Goal: Task Accomplishment & Management: Manage account settings

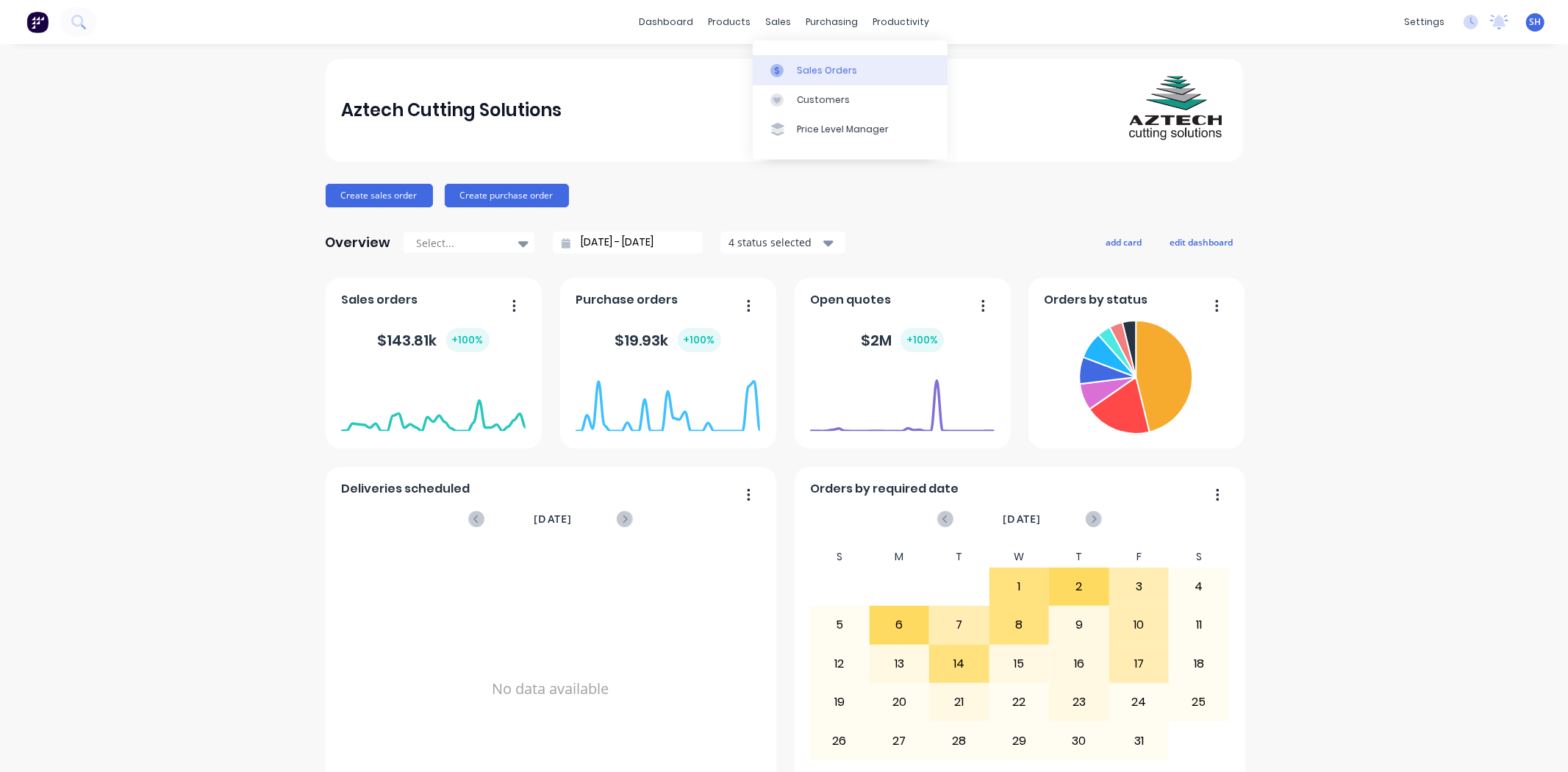
click at [787, 70] on div at bounding box center [781, 70] width 22 height 13
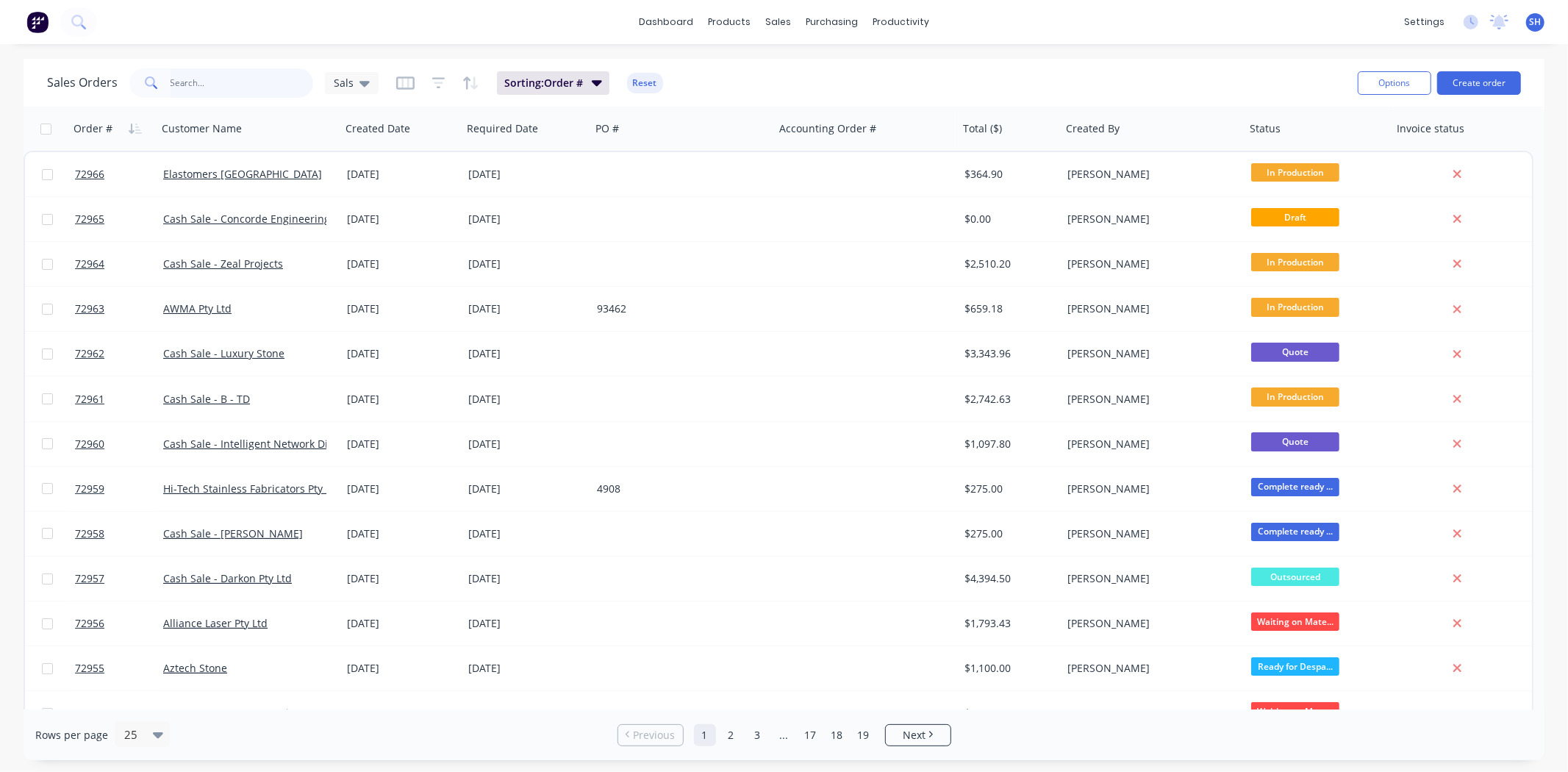
click at [214, 89] on input "text" at bounding box center [242, 83] width 143 height 30
type input "zeal"
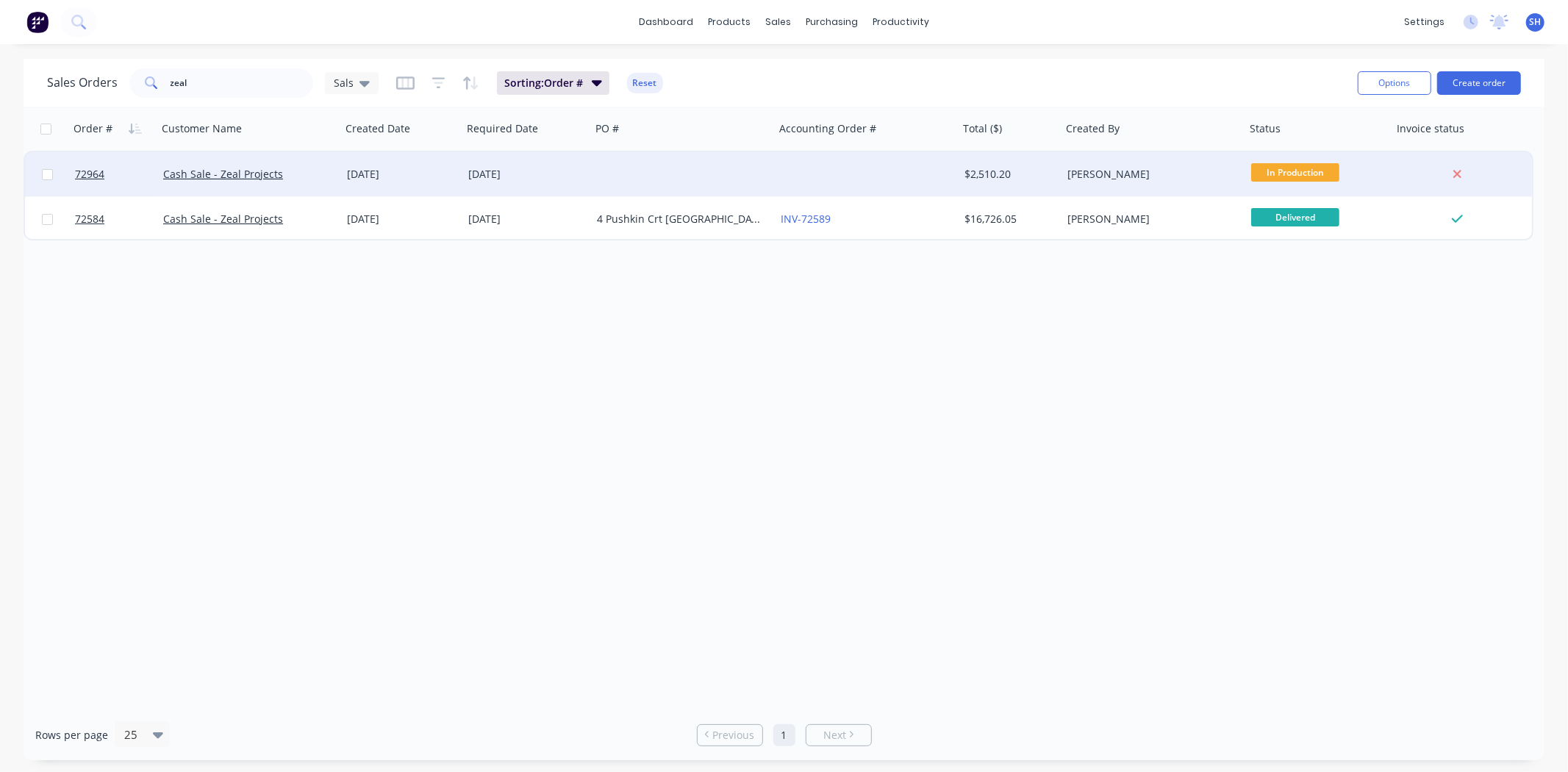
click at [578, 175] on div "[DATE]" at bounding box center [527, 173] width 117 height 14
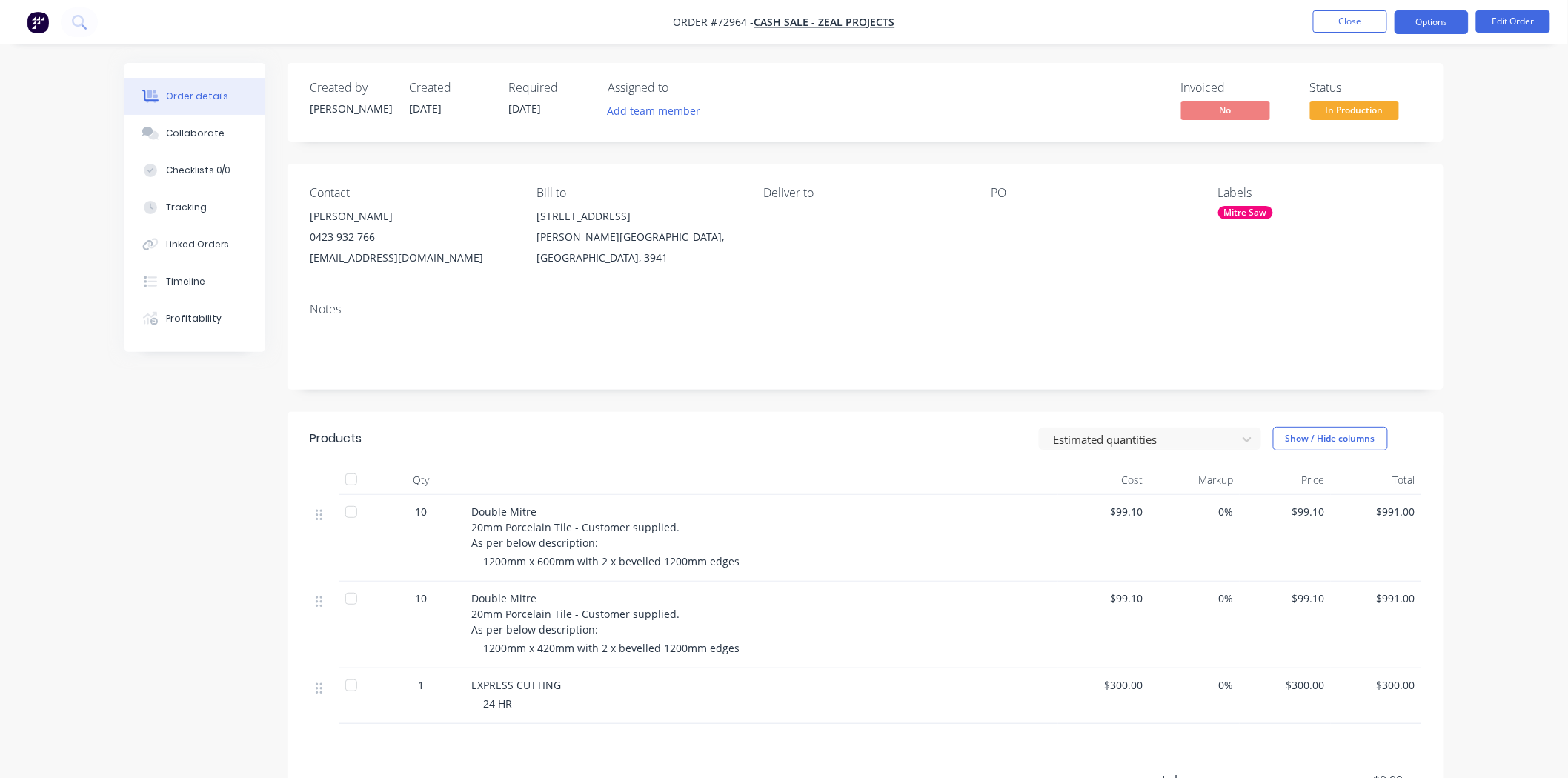
click at [1419, 24] on button "Options" at bounding box center [1431, 22] width 74 height 24
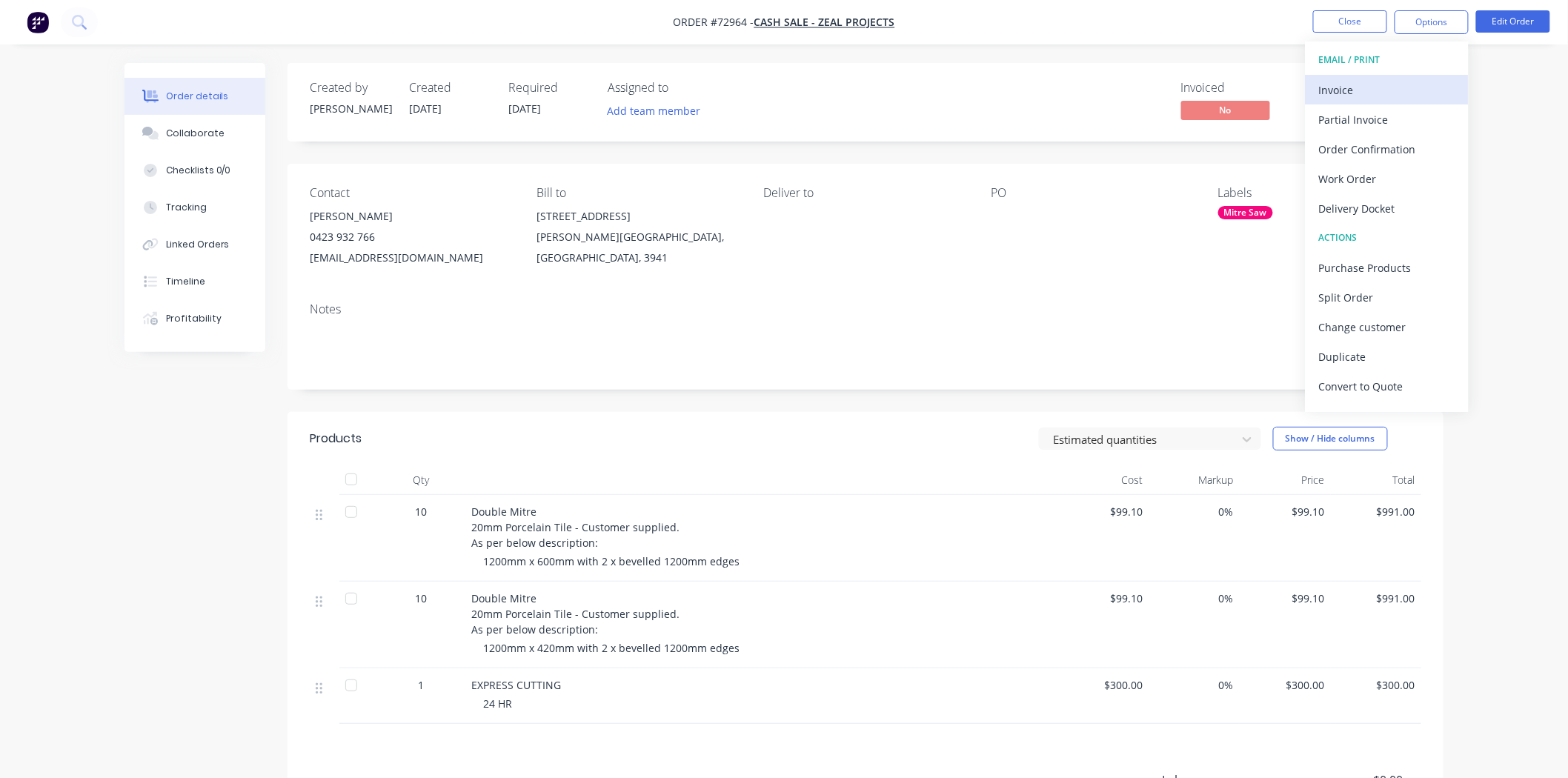
click at [1351, 94] on div "Invoice" at bounding box center [1387, 90] width 136 height 21
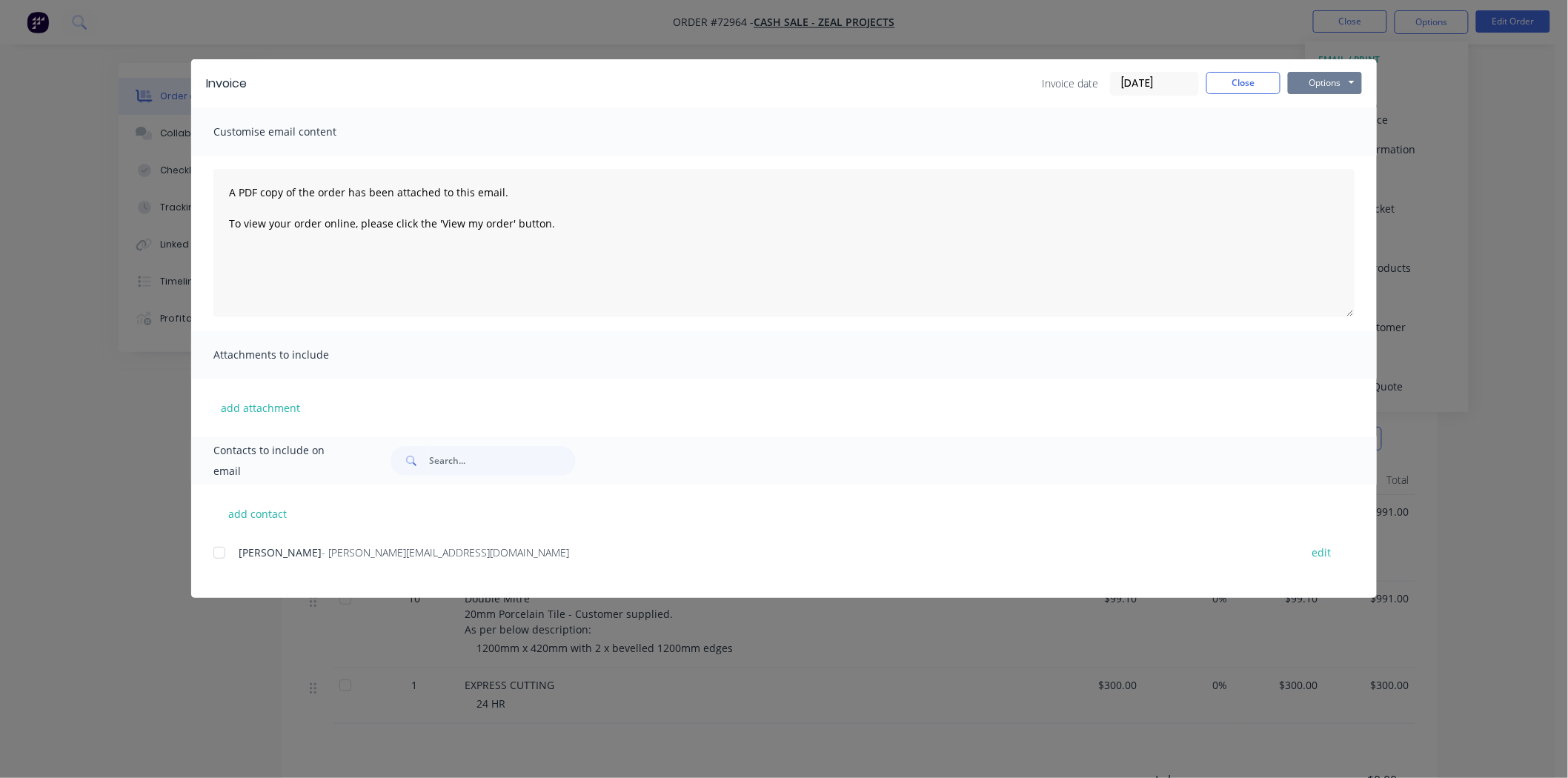
click at [1349, 87] on button "Options" at bounding box center [1324, 82] width 74 height 22
click at [1330, 136] on button "Print" at bounding box center [1335, 134] width 95 height 24
click at [1250, 80] on button "Close" at bounding box center [1243, 82] width 74 height 22
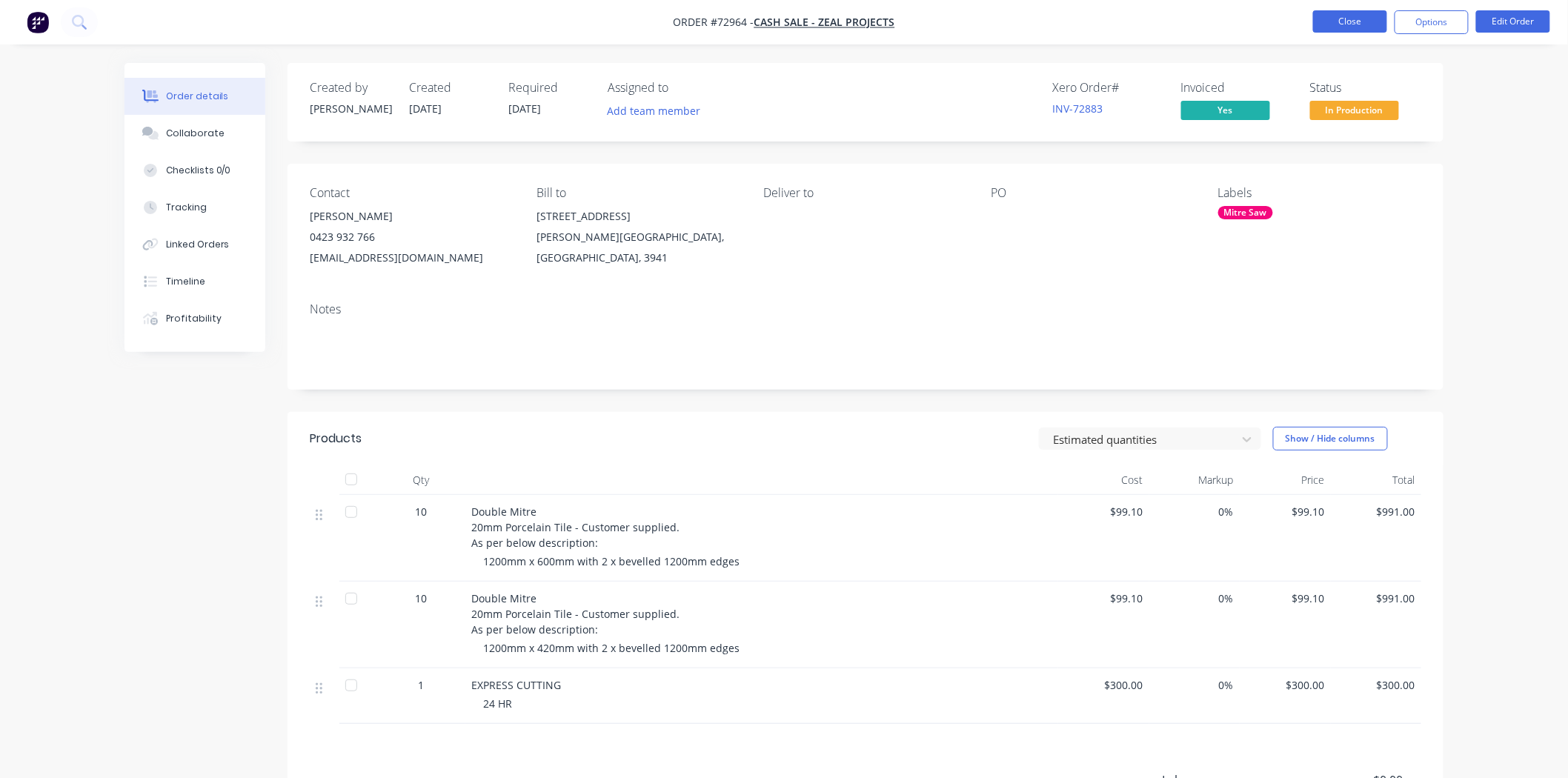
click at [1356, 26] on button "Close" at bounding box center [1350, 21] width 74 height 22
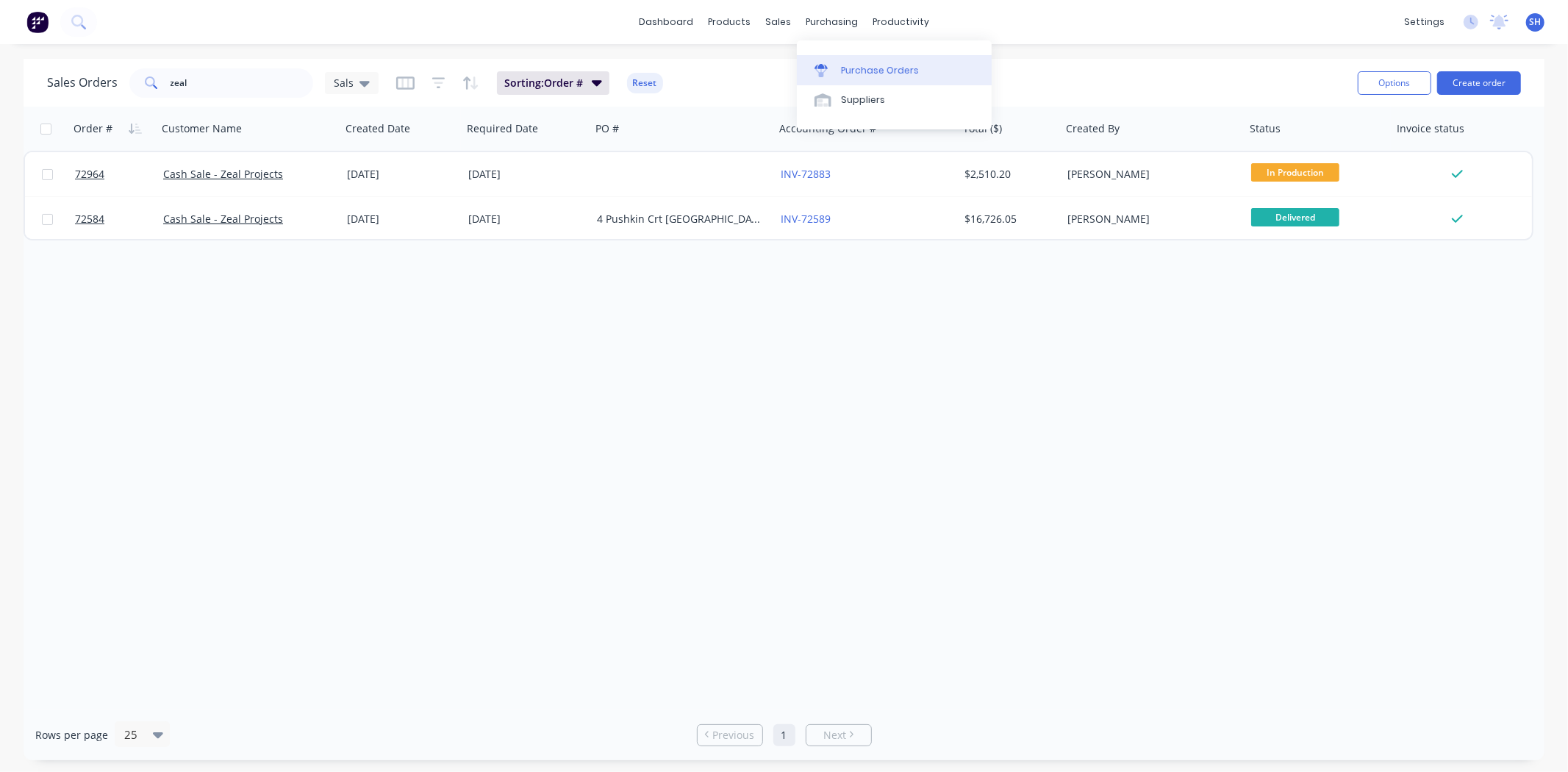
click at [846, 59] on link "Purchase Orders" at bounding box center [894, 70] width 195 height 30
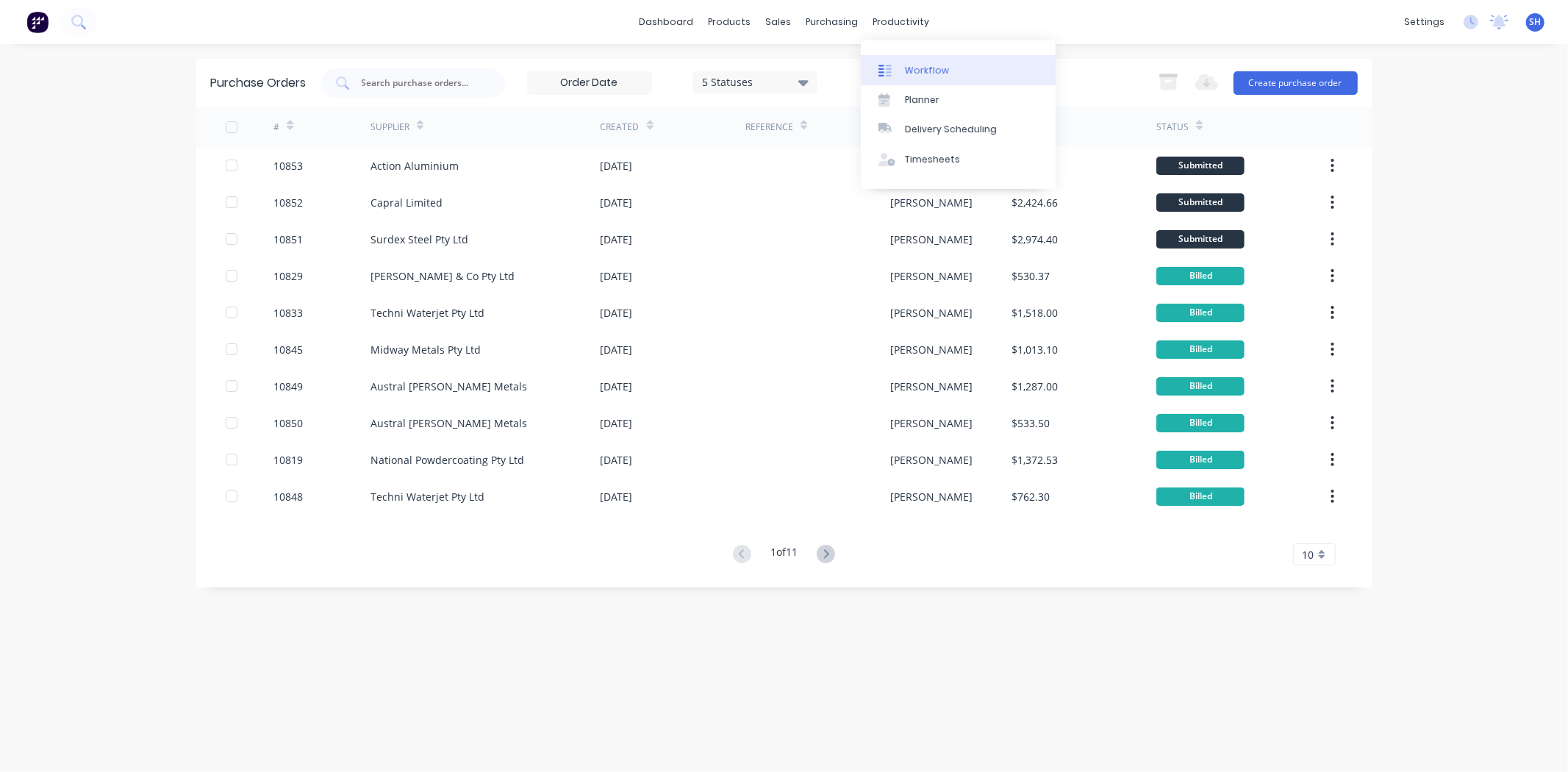
click at [915, 70] on div "Workflow" at bounding box center [927, 70] width 44 height 13
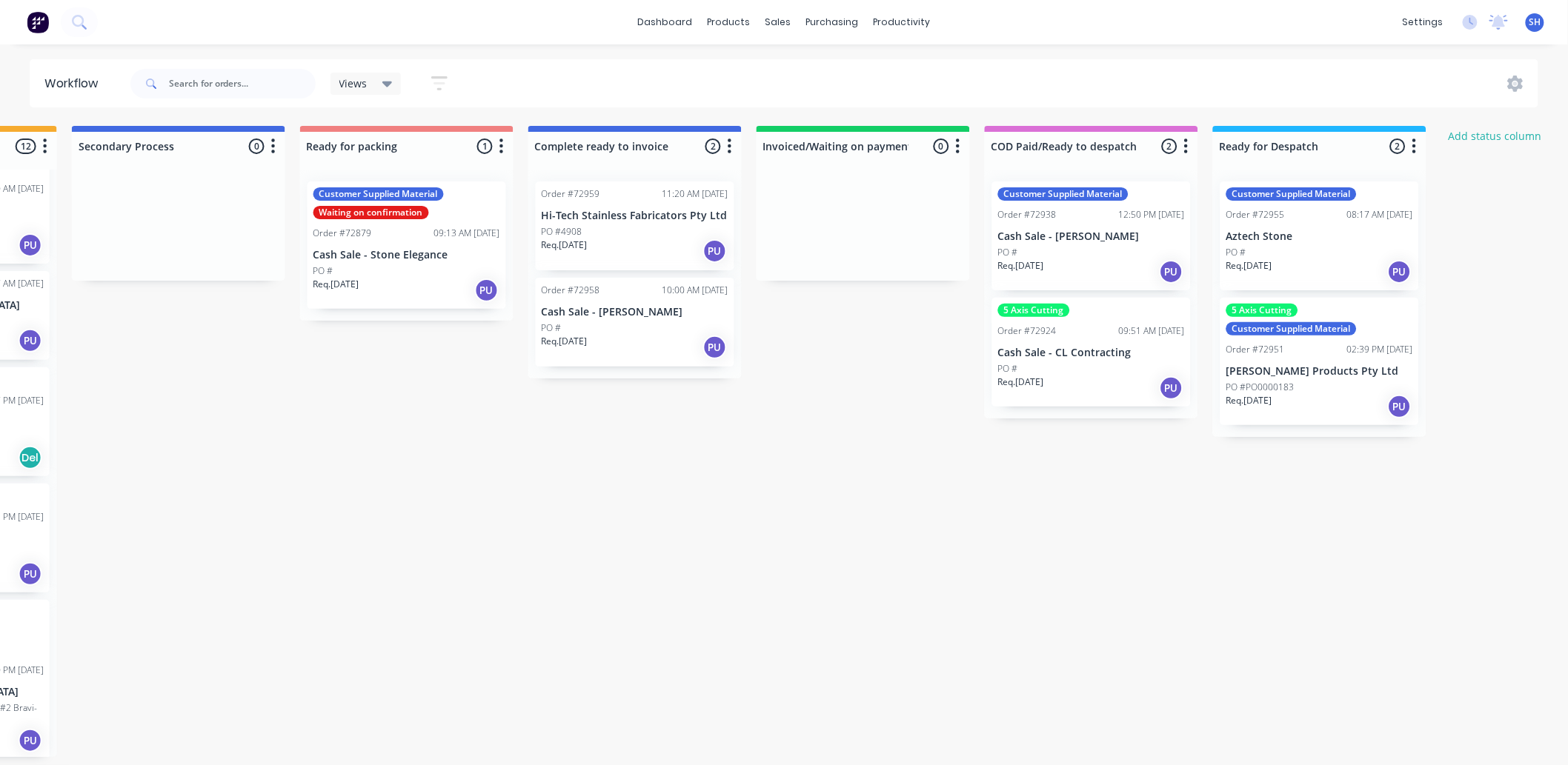
scroll to position [0, 904]
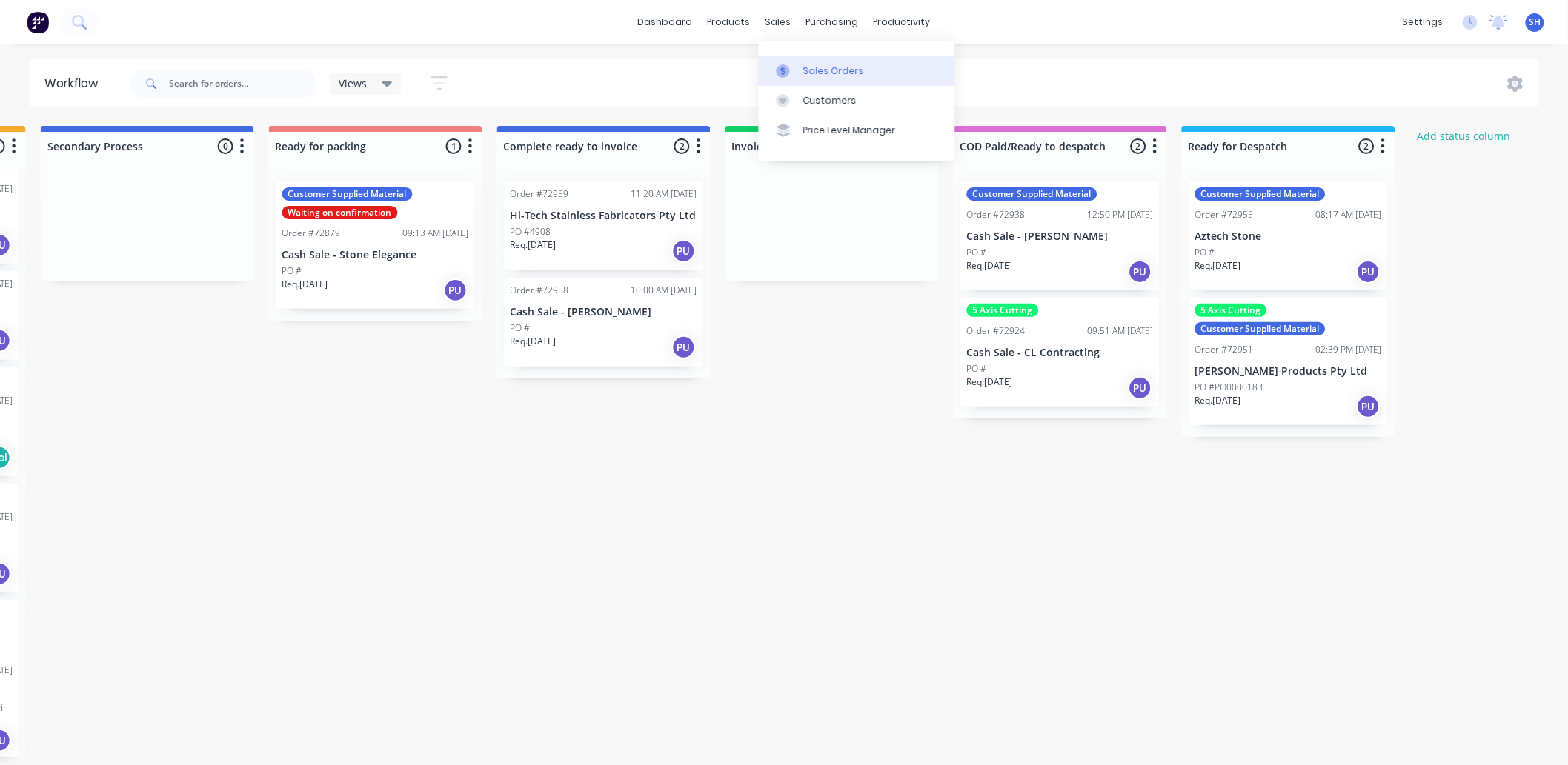
click at [800, 60] on link "Sales Orders" at bounding box center [856, 70] width 196 height 30
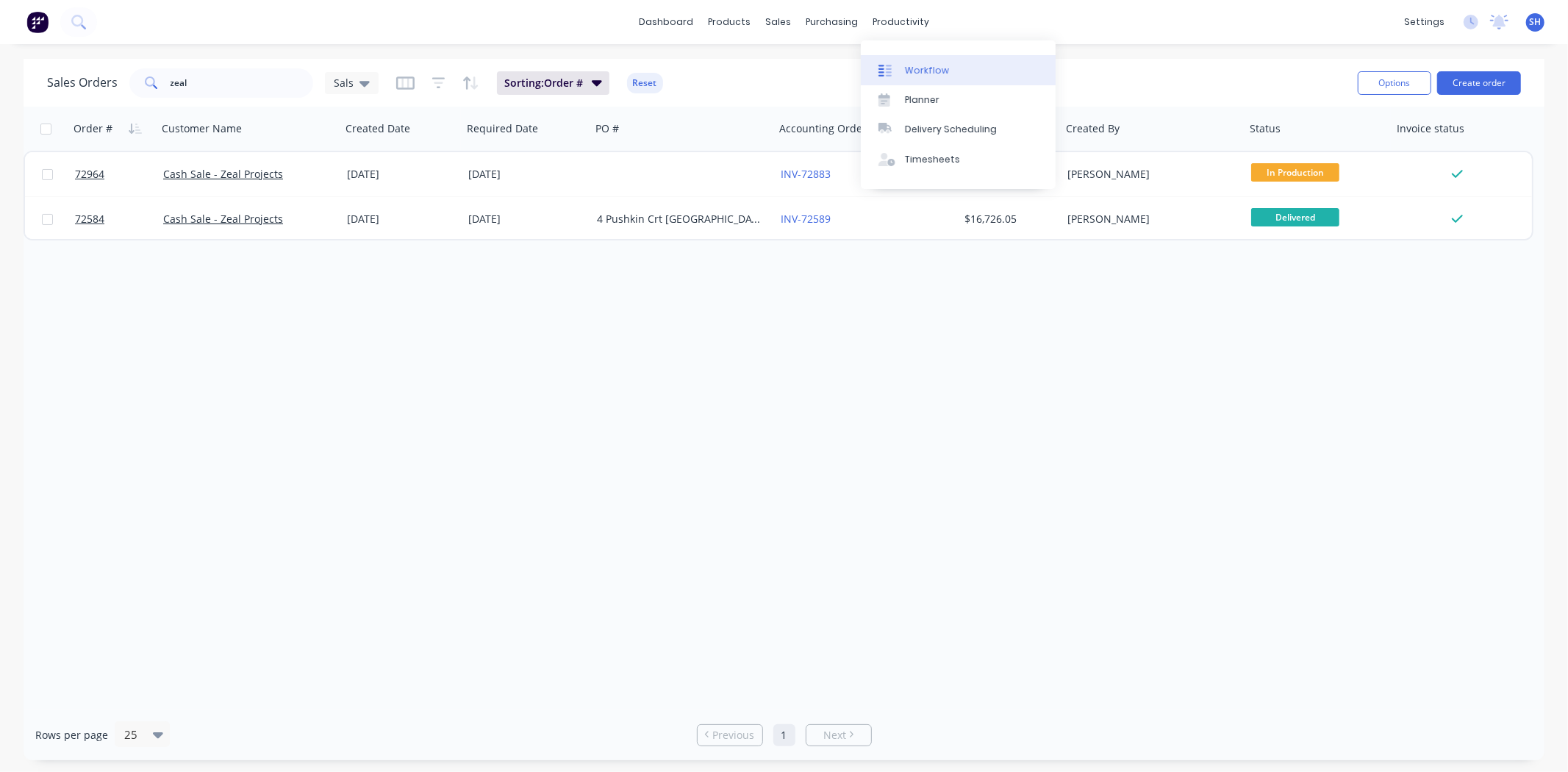
click at [921, 60] on link "Workflow" at bounding box center [958, 70] width 195 height 30
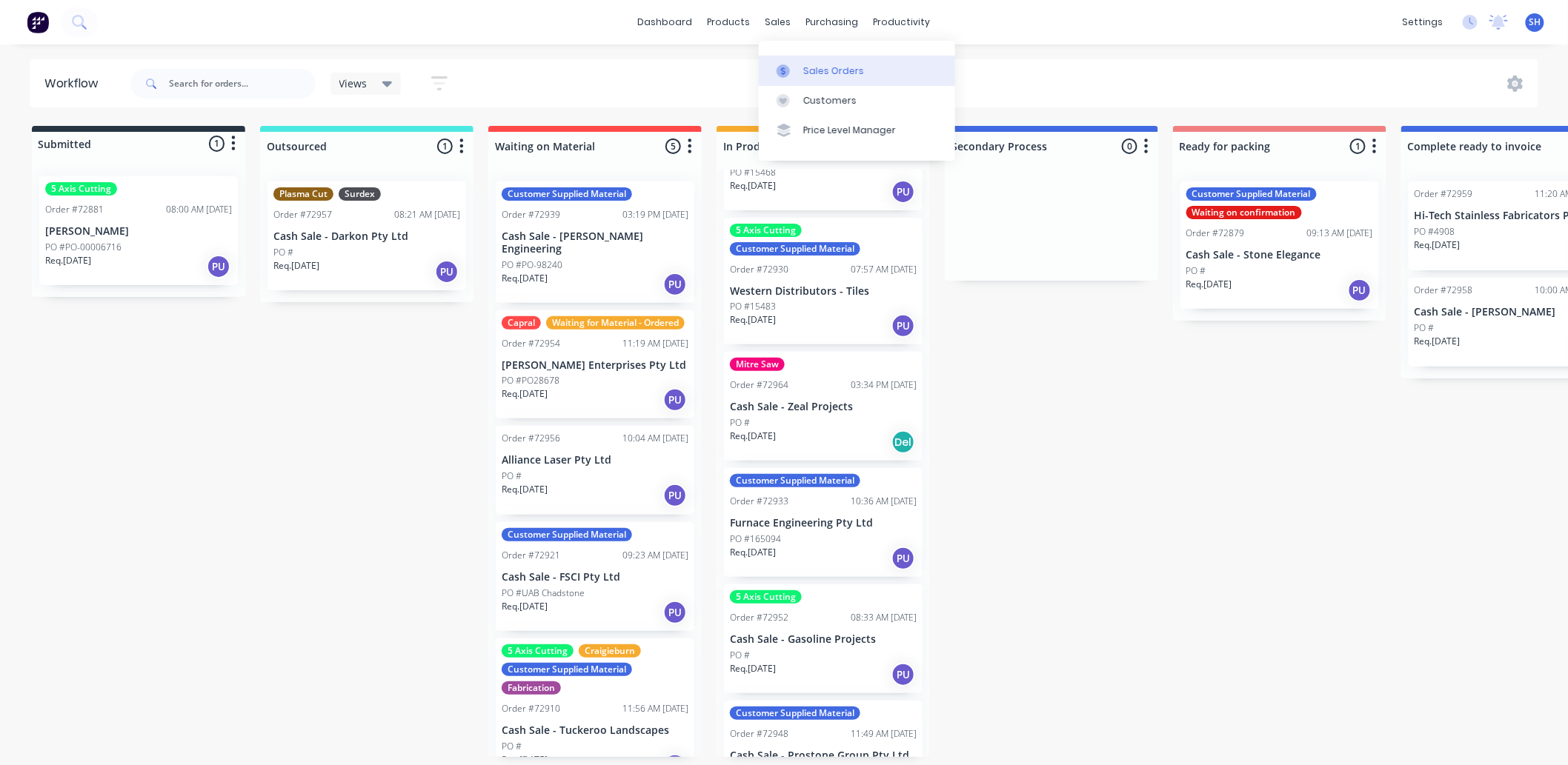
click at [791, 64] on div at bounding box center [787, 70] width 22 height 13
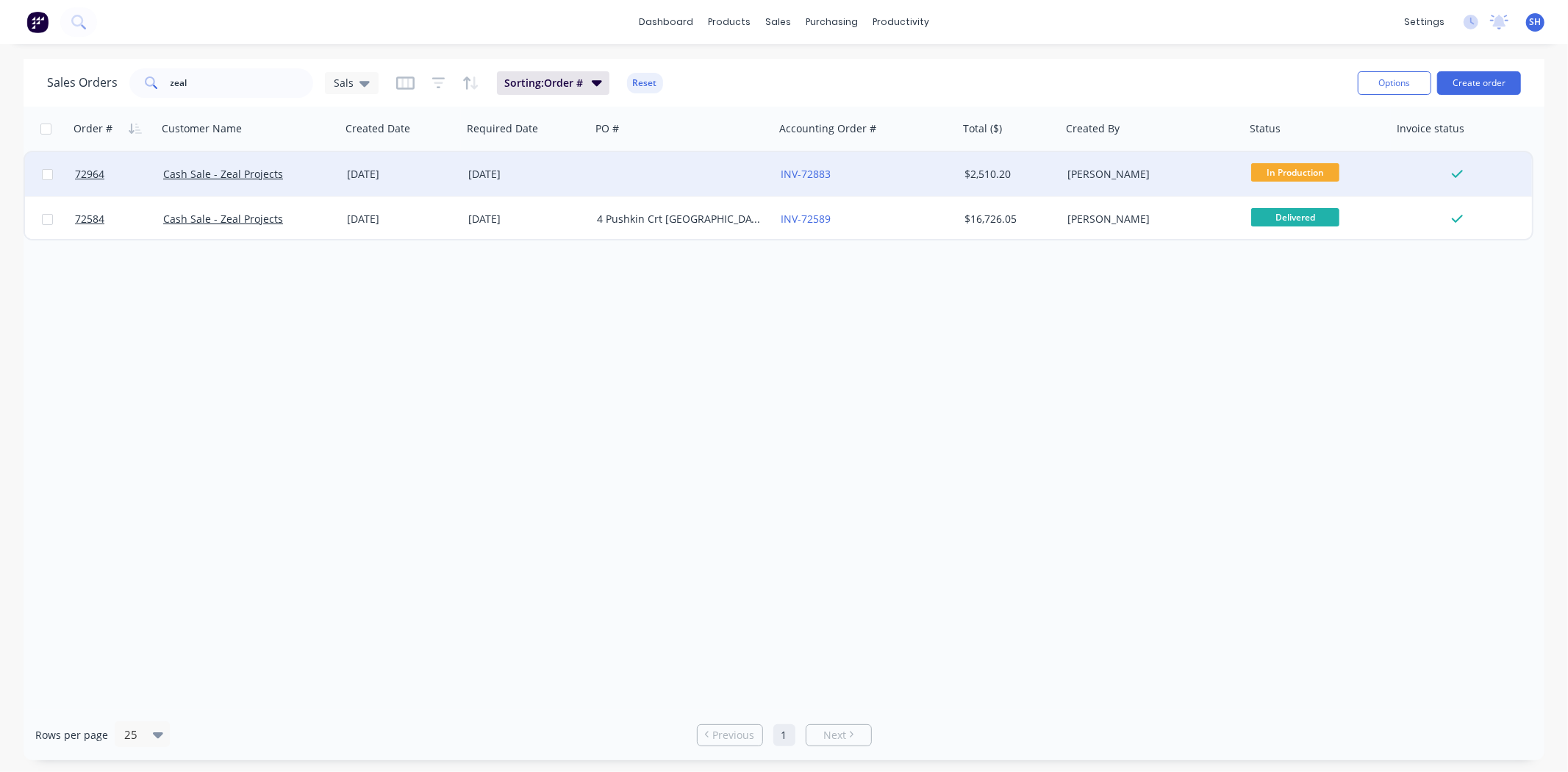
click at [503, 189] on div "[DATE]" at bounding box center [527, 174] width 129 height 44
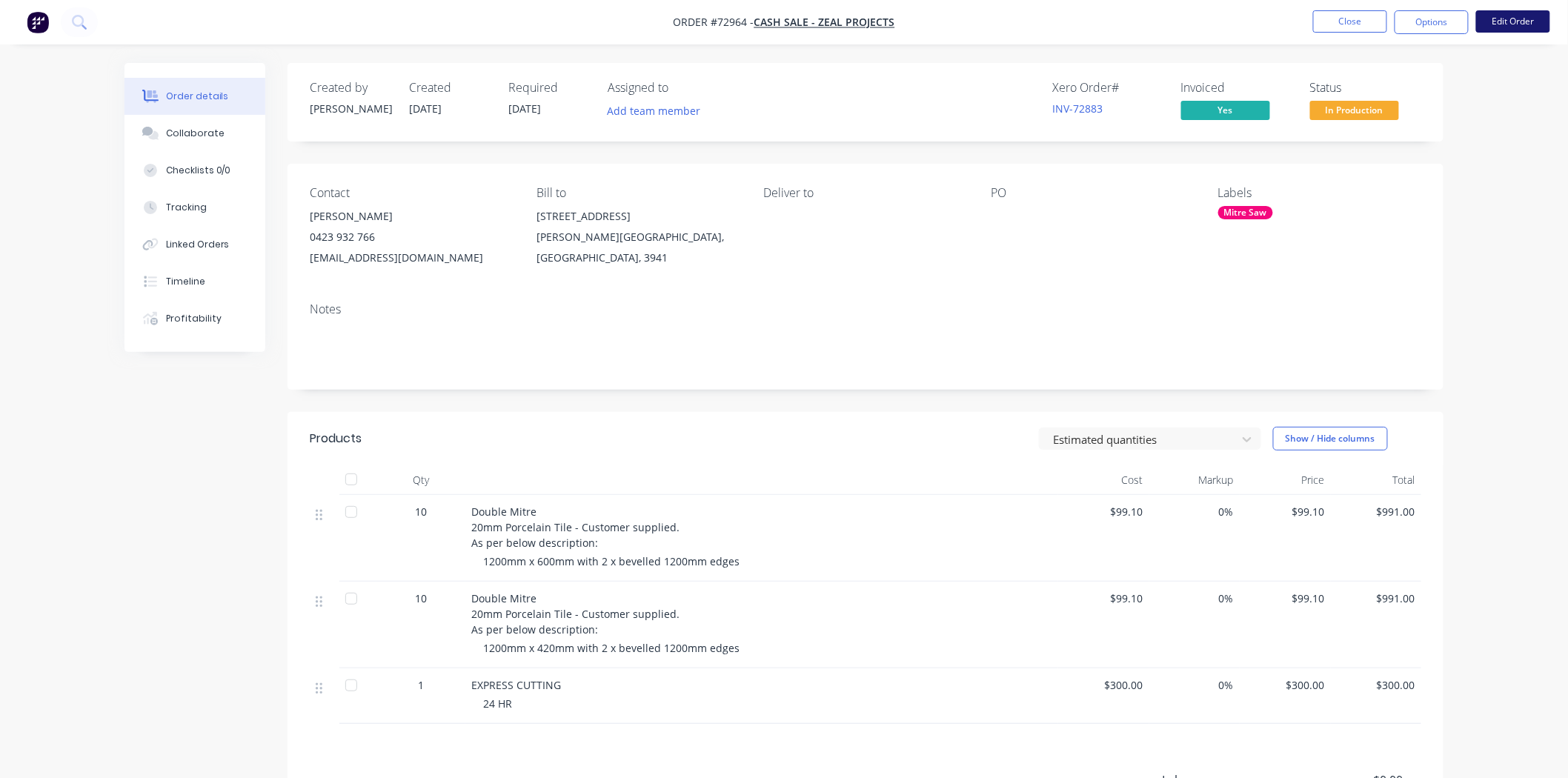
click at [1499, 27] on button "Edit Order" at bounding box center [1512, 21] width 74 height 22
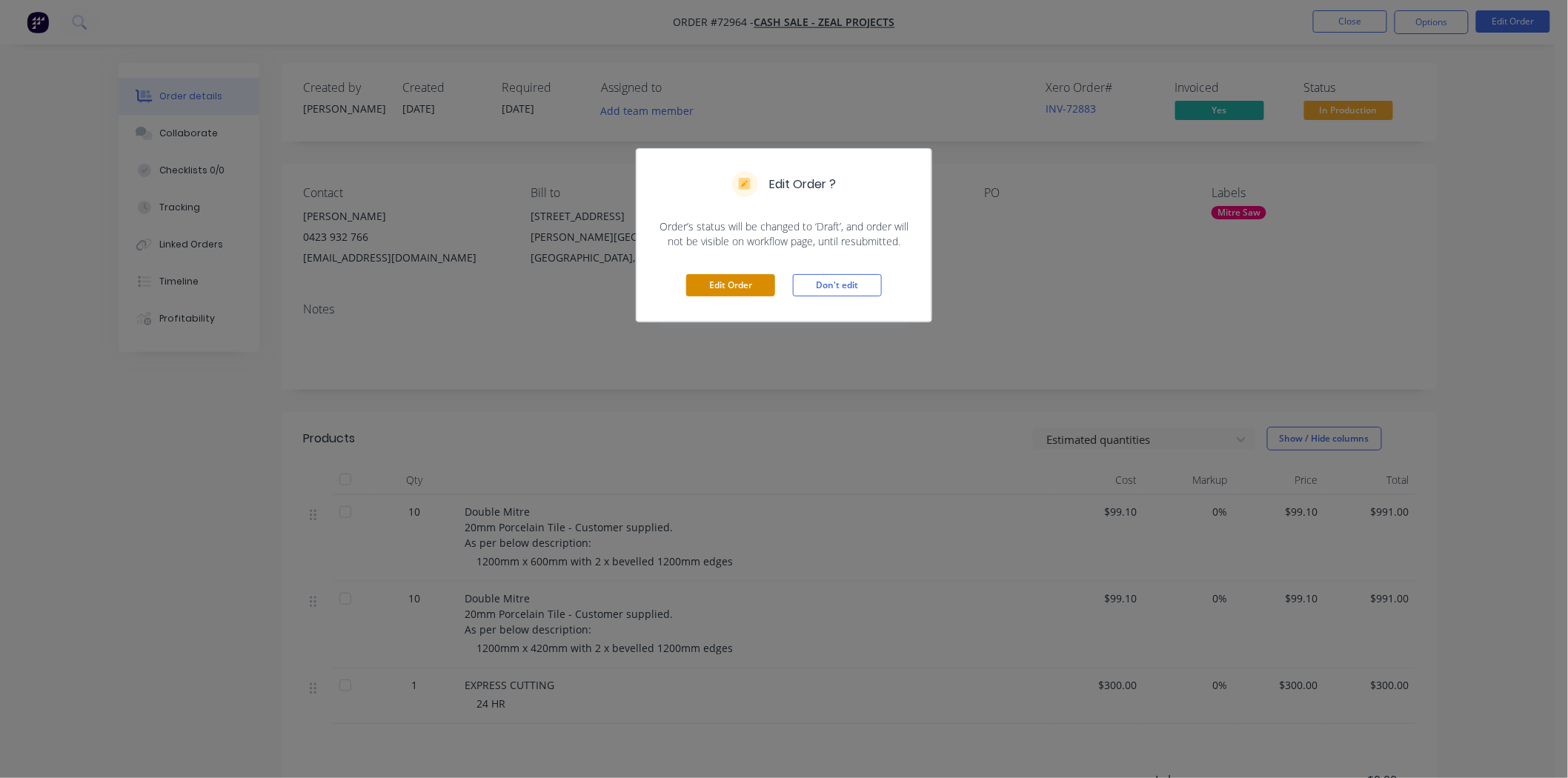
click at [724, 289] on button "Edit Order" at bounding box center [730, 285] width 89 height 22
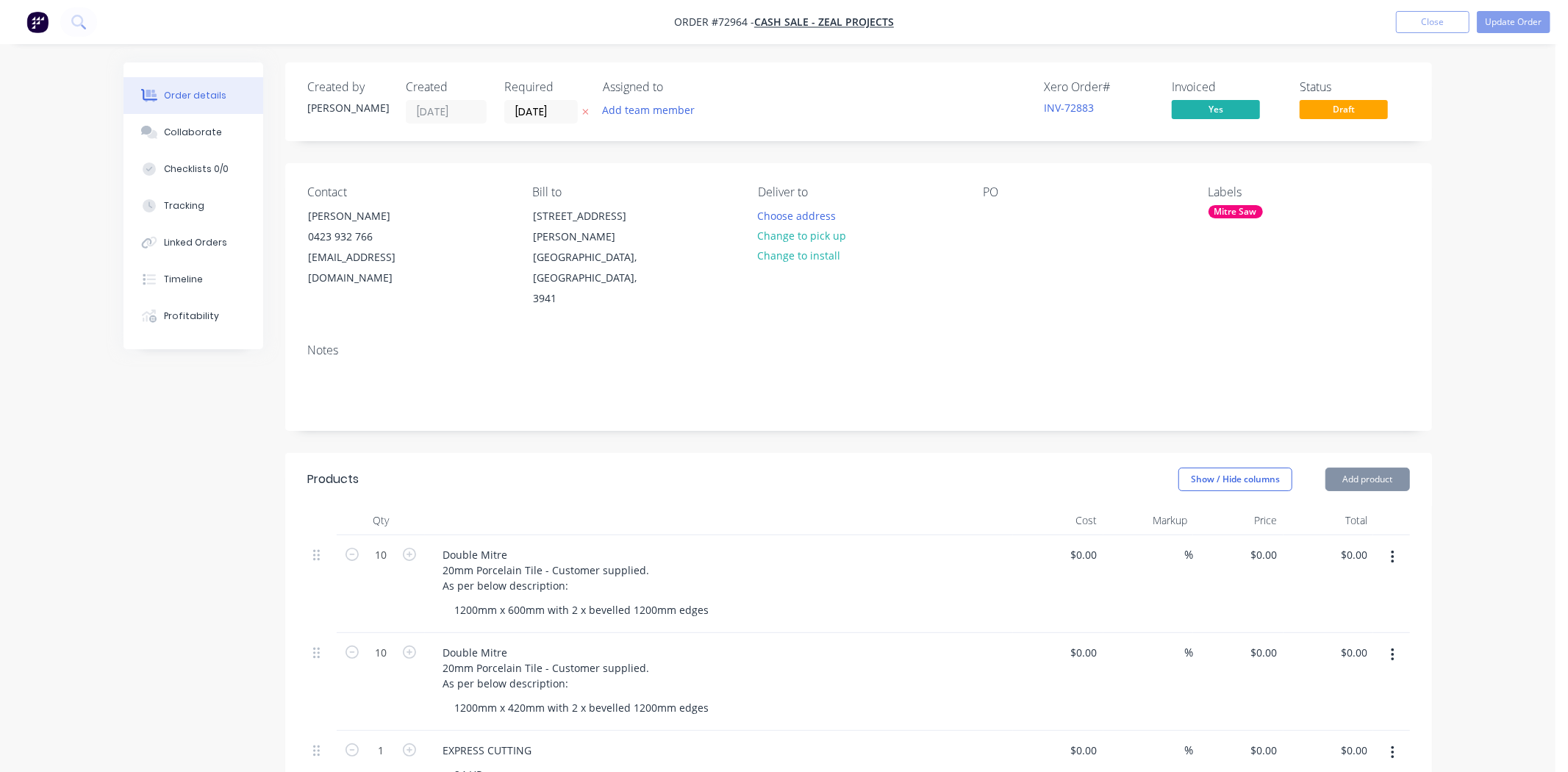
type input "$99.10"
type input "$991.00"
type input "$99.10"
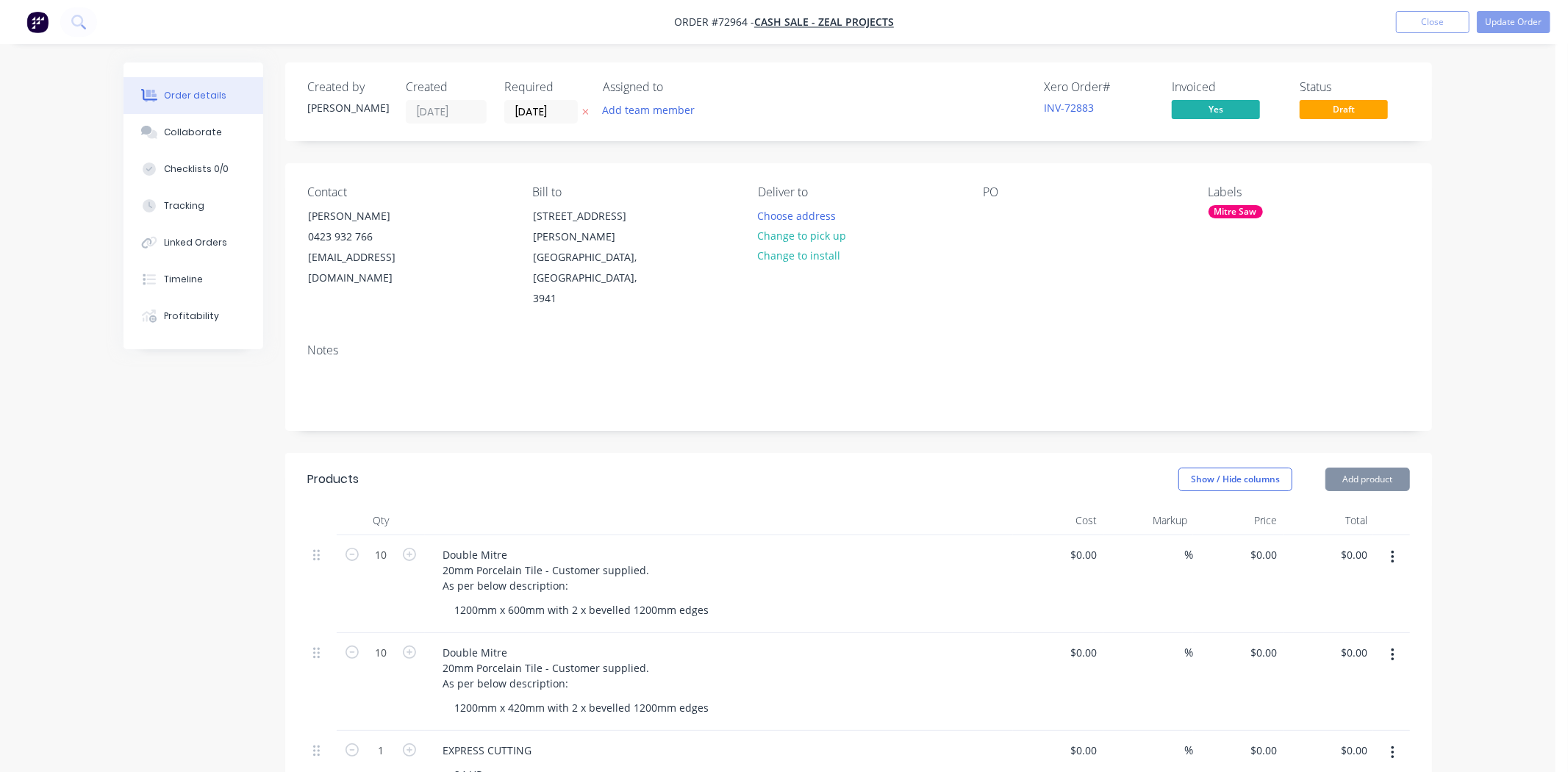
type input "$991.00"
type input "$300.00"
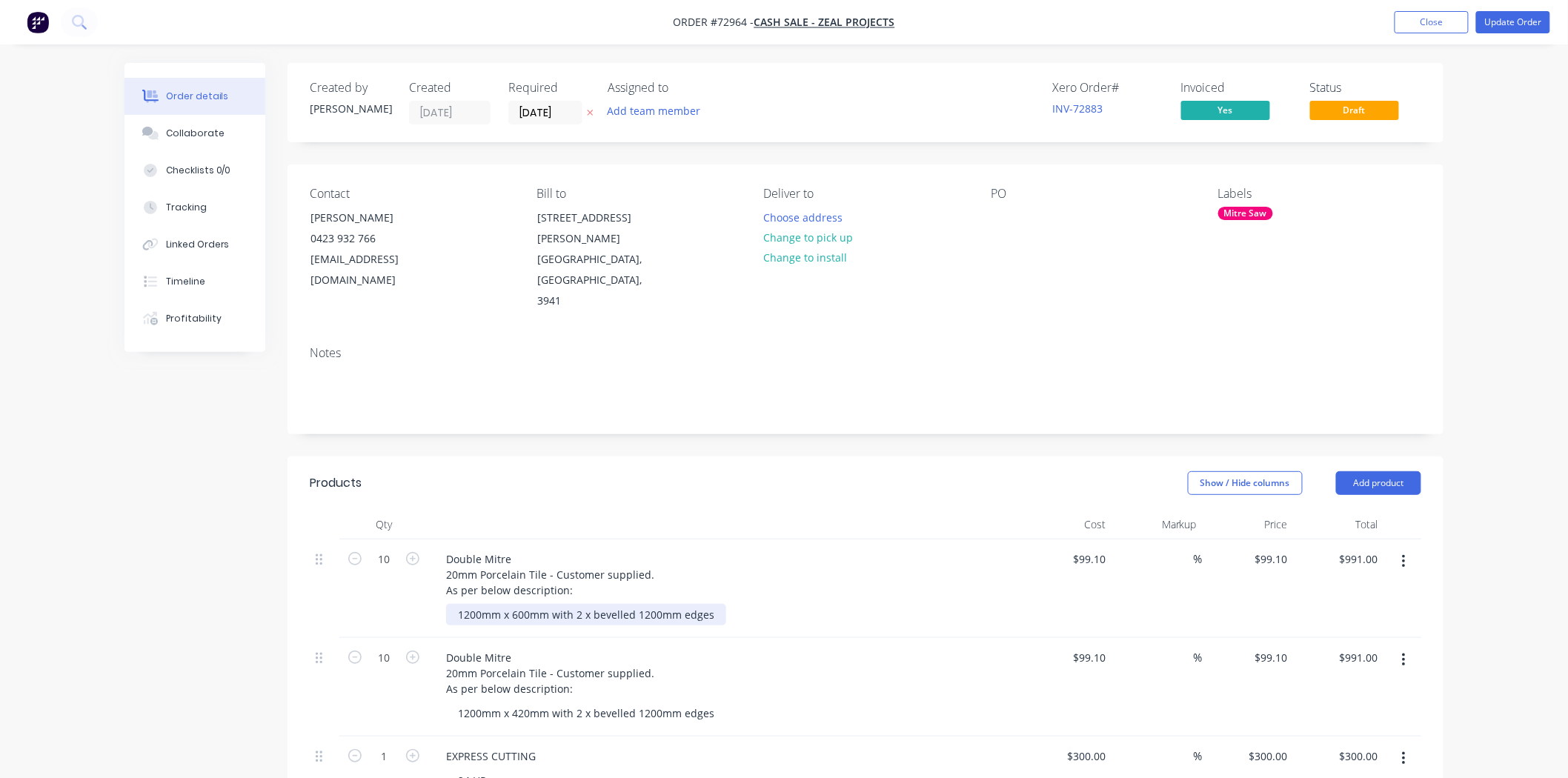
click at [480, 604] on div "1200mm x 600mm with 2 x bevelled 1200mm edges" at bounding box center [586, 615] width 280 height 21
click at [654, 604] on div "900mm x 600mm with 2 x bevelled 1200mm edges" at bounding box center [583, 615] width 274 height 21
click at [484, 702] on div "1200mm x 420mm with 2 x bevelled 1200mm edges" at bounding box center [586, 713] width 280 height 21
click at [651, 702] on div "900mm x 420mm with 2 x bevelled 1200mm edges" at bounding box center [583, 713] width 274 height 21
click at [210, 705] on div "Created by [PERSON_NAME] Created [DATE] Required [DATE] Assigned to Add team me…" at bounding box center [784, 646] width 1319 height 1167
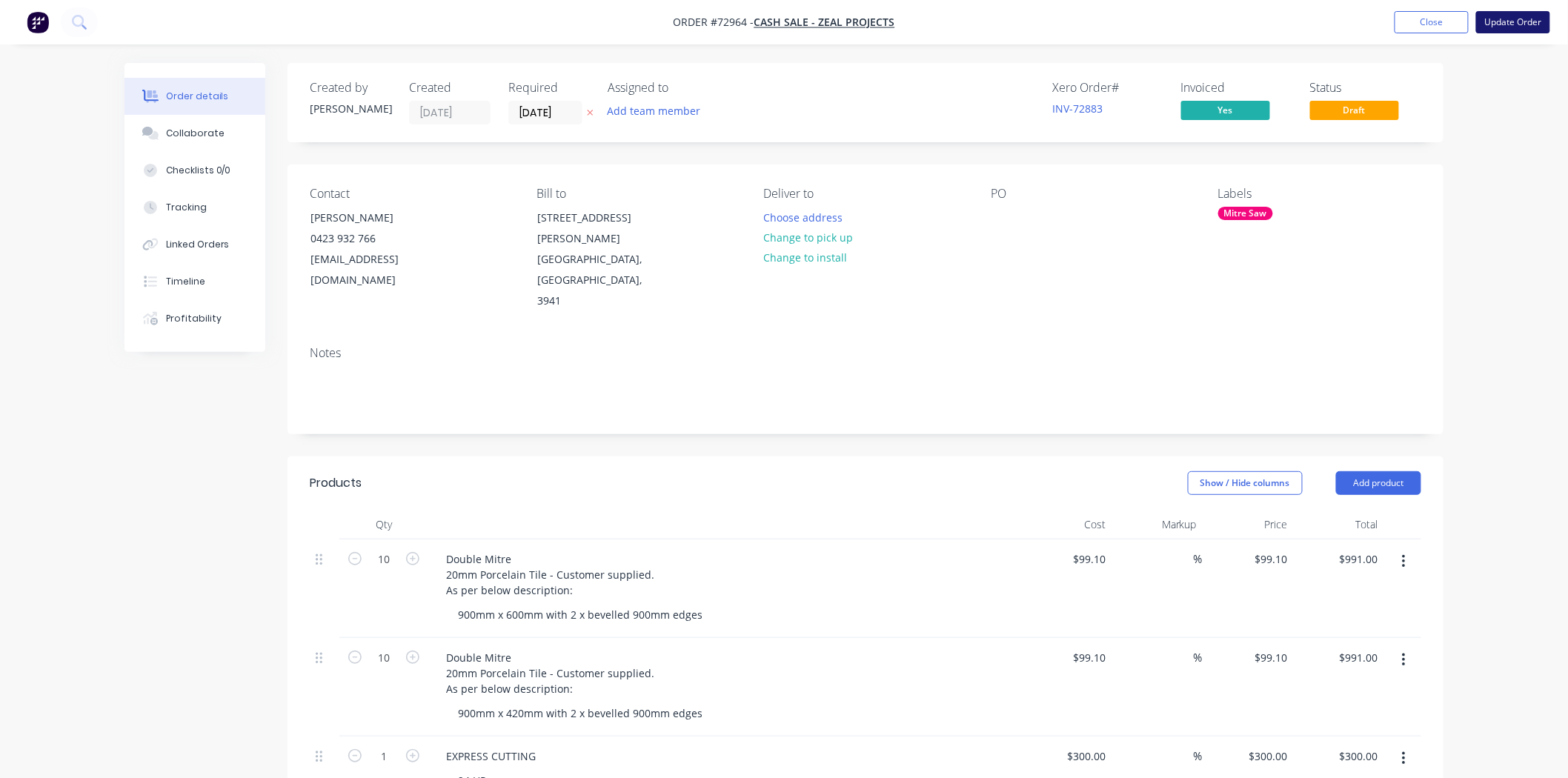
click at [1499, 25] on button "Update Order" at bounding box center [1512, 22] width 74 height 22
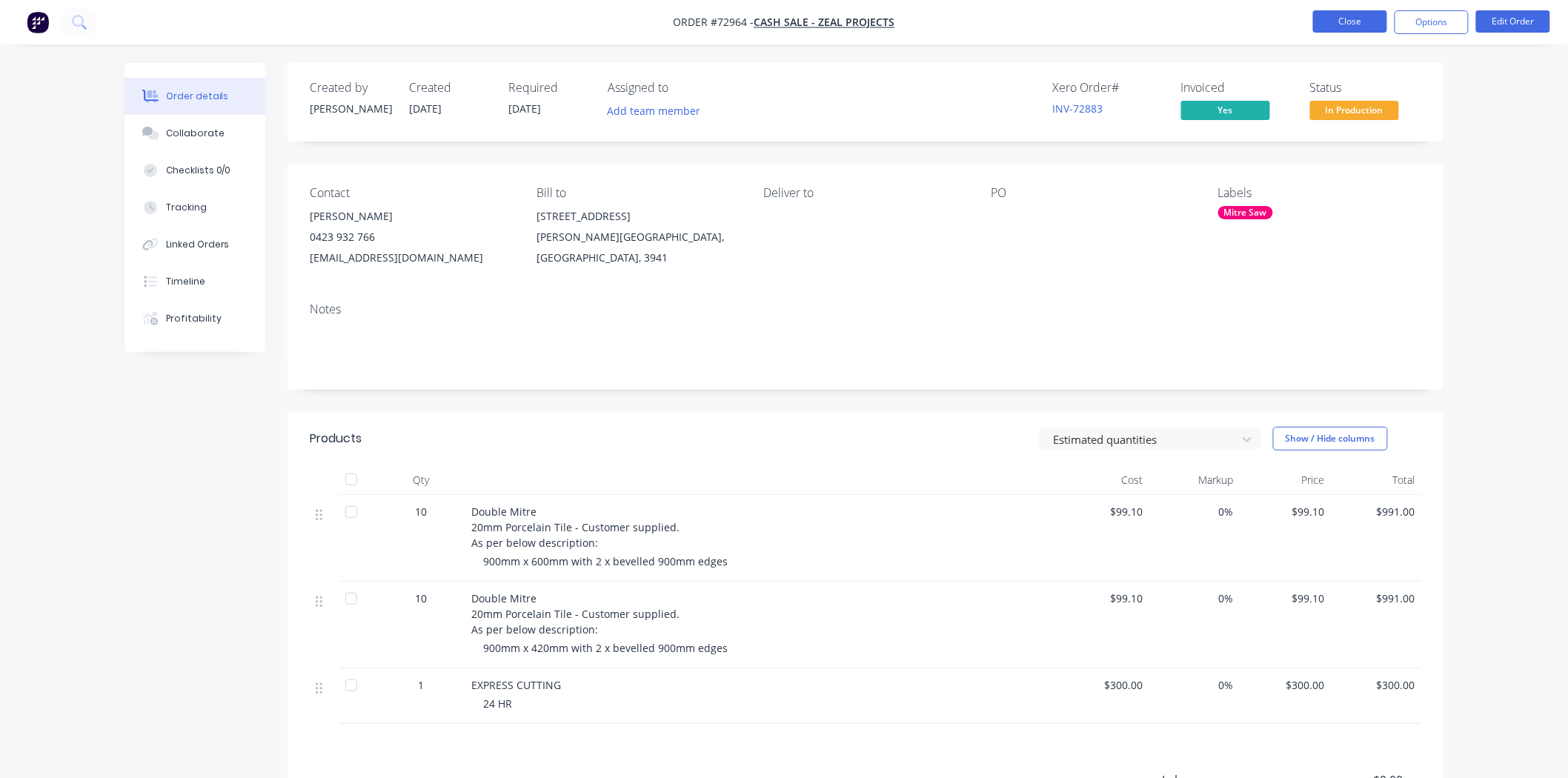
click at [1354, 21] on button "Close" at bounding box center [1350, 21] width 74 height 22
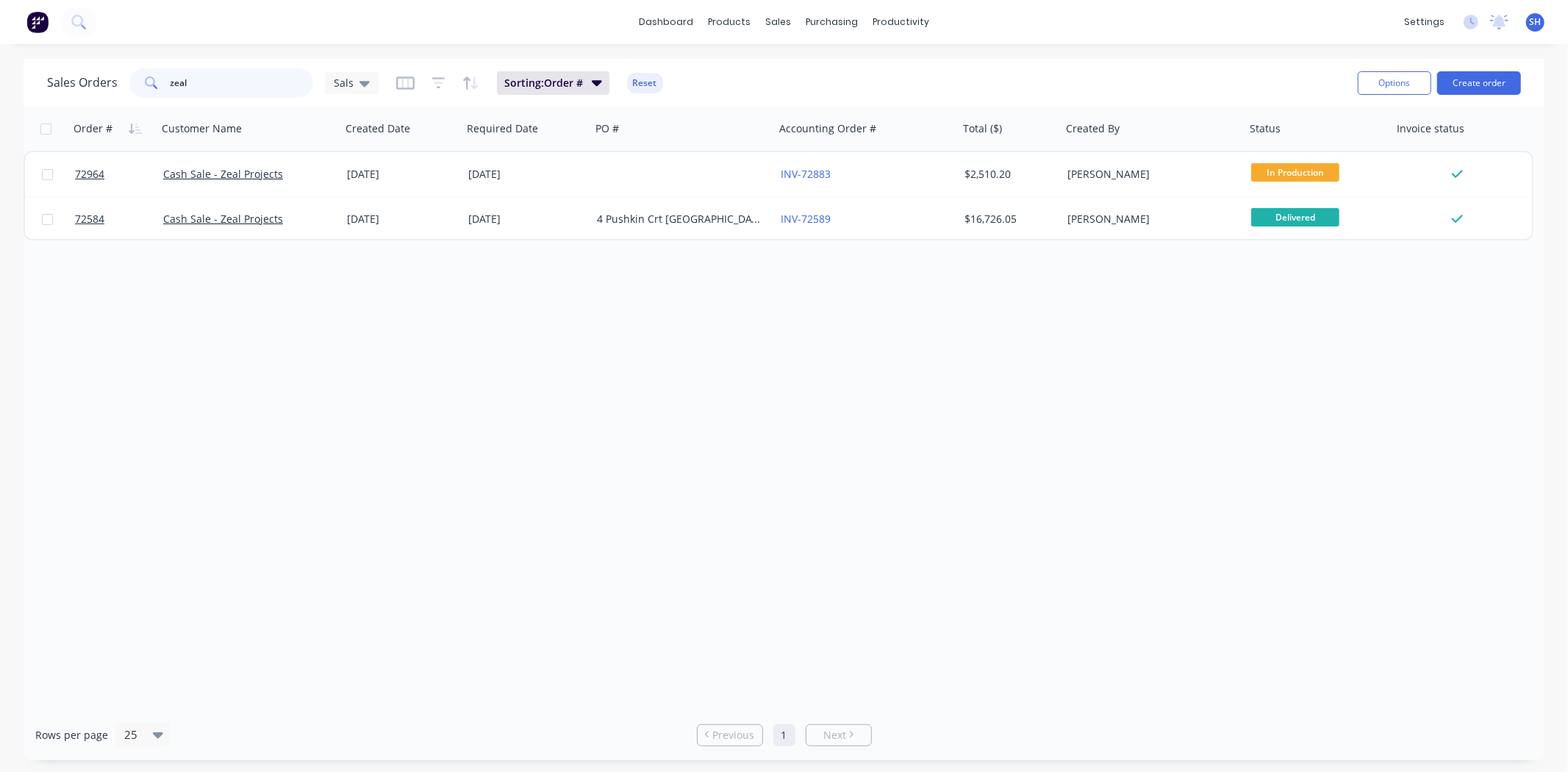
drag, startPoint x: 184, startPoint y: 88, endPoint x: 126, endPoint y: 88, distance: 58.0
click at [126, 88] on div "Sales Orders zeal Sals" at bounding box center [213, 83] width 332 height 30
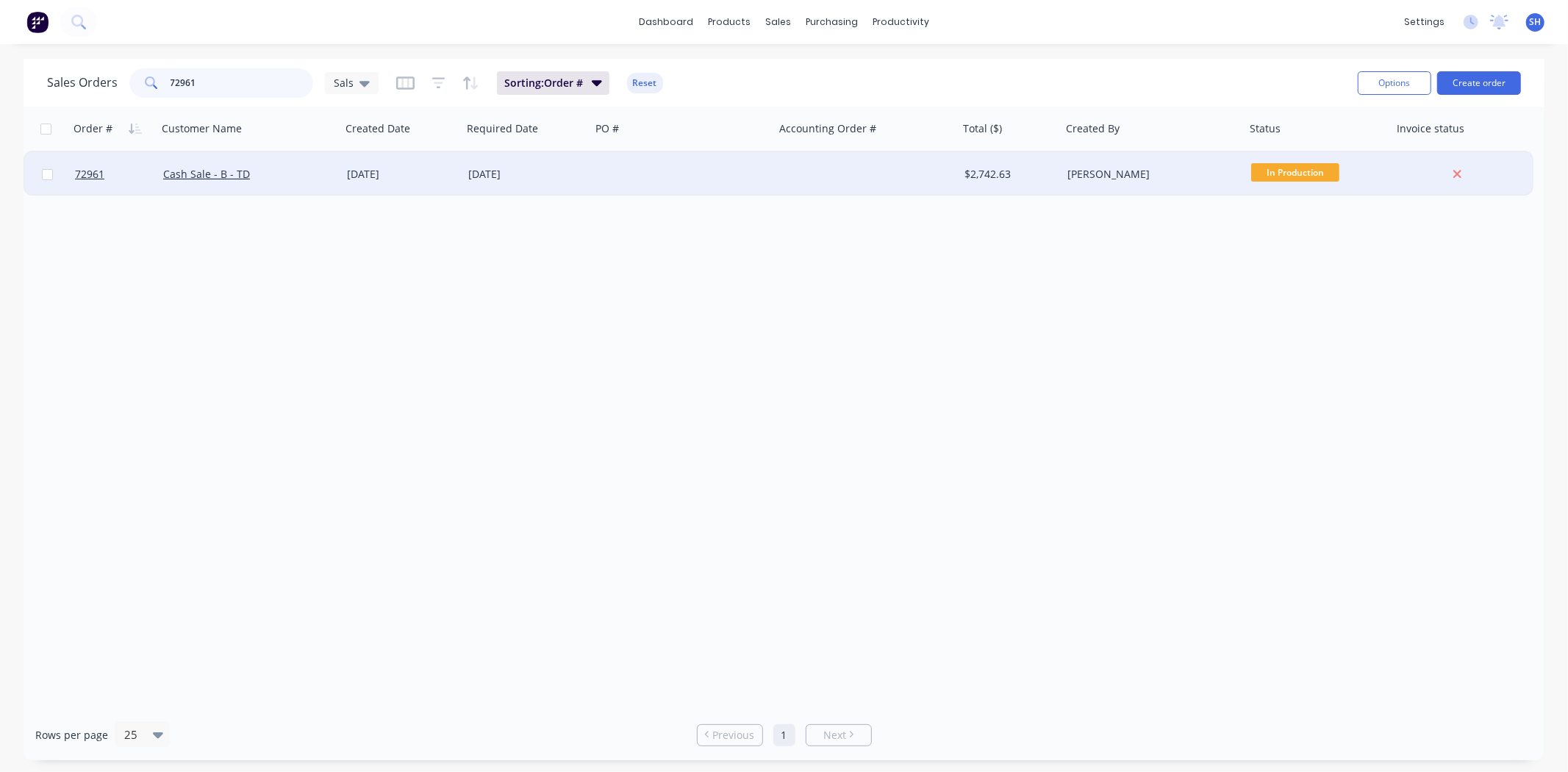
type input "72961"
click at [382, 181] on div "[DATE]" at bounding box center [402, 174] width 121 height 44
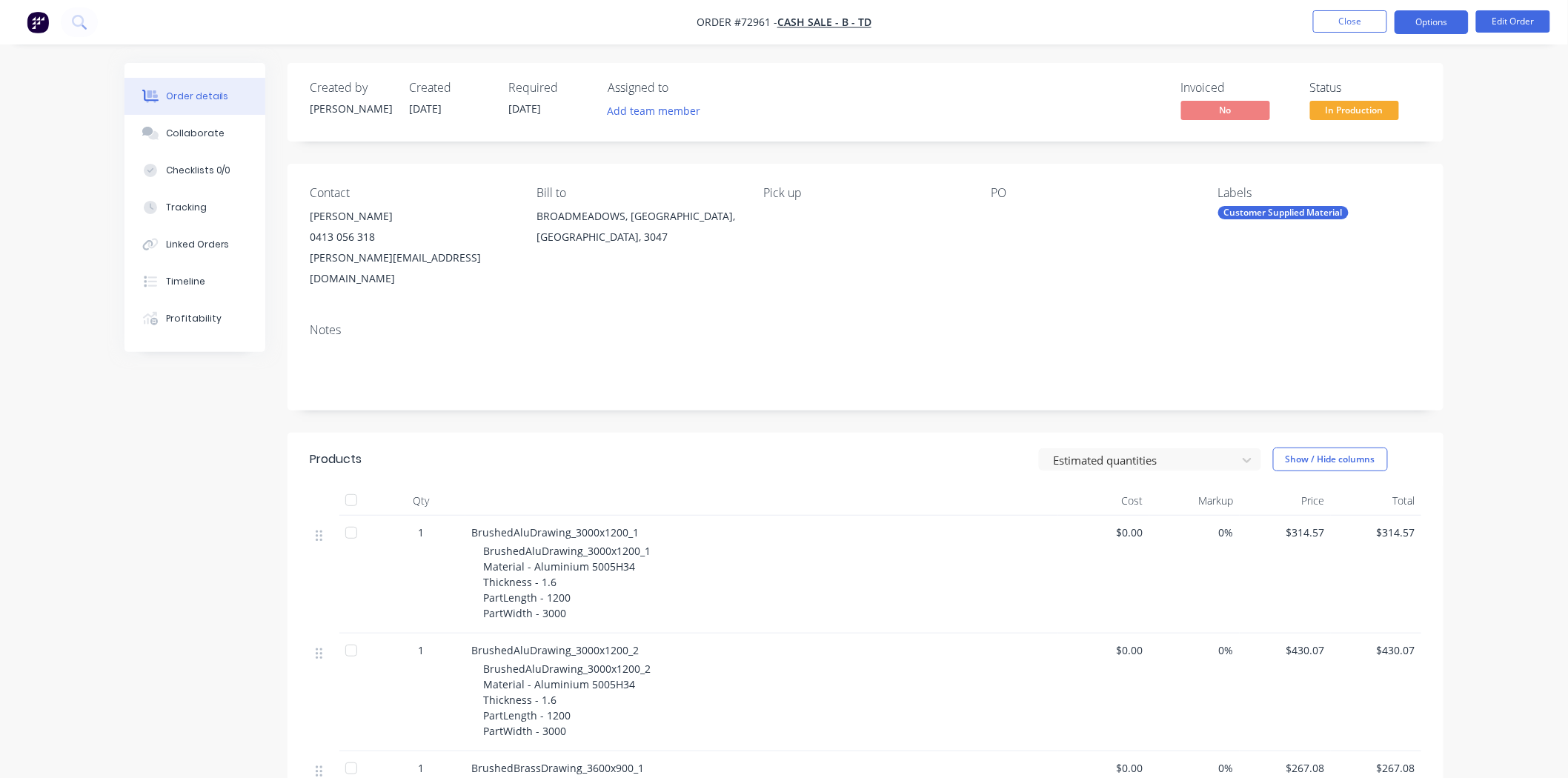
click at [1421, 27] on button "Options" at bounding box center [1431, 22] width 74 height 24
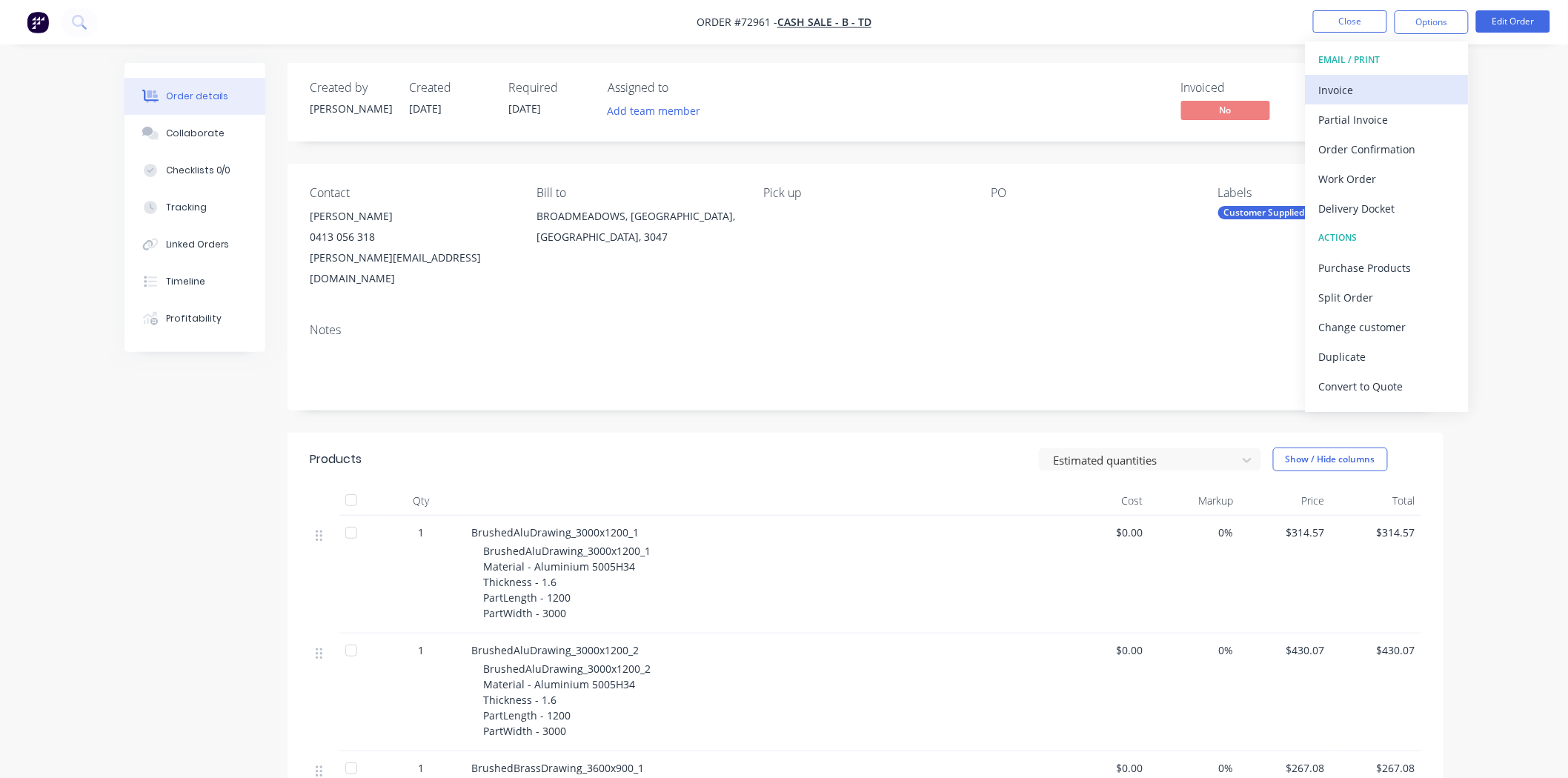
click at [1383, 80] on div "Invoice" at bounding box center [1387, 90] width 136 height 21
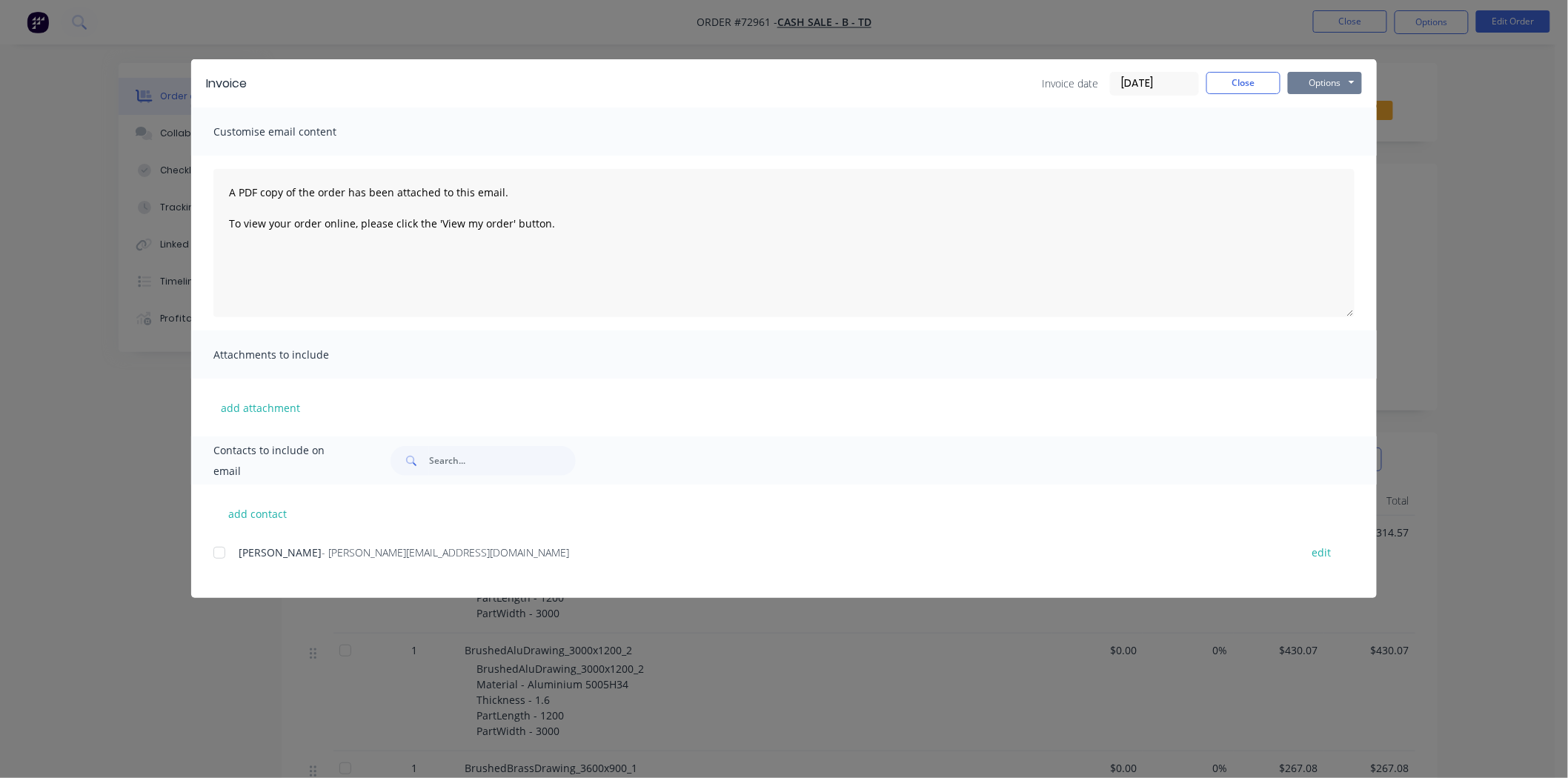
click at [1342, 87] on button "Options" at bounding box center [1324, 82] width 74 height 22
click at [1323, 136] on button "Print" at bounding box center [1335, 134] width 95 height 24
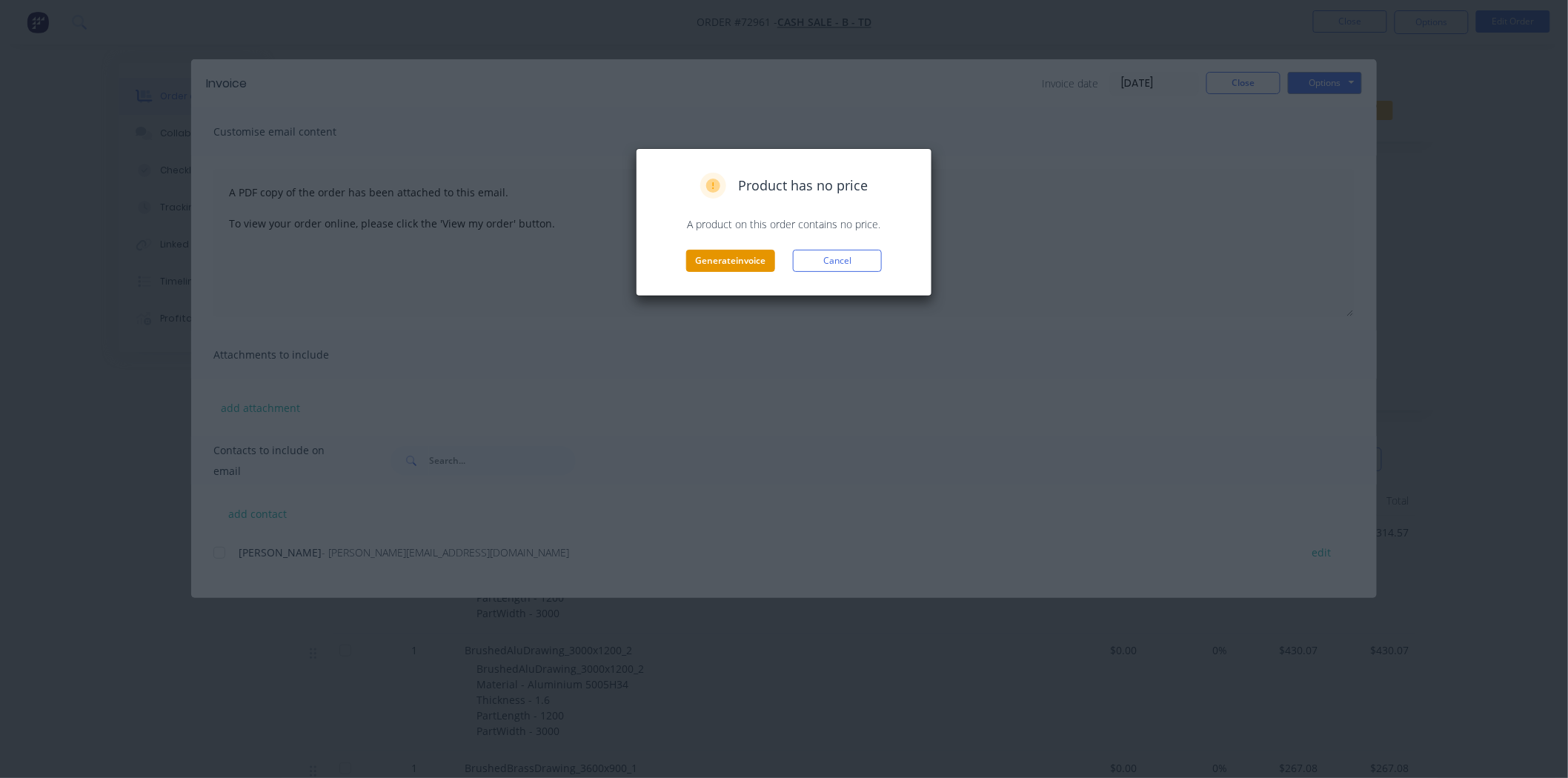
click at [700, 257] on button "Generate invoice" at bounding box center [730, 260] width 89 height 22
